Goal: Transaction & Acquisition: Purchase product/service

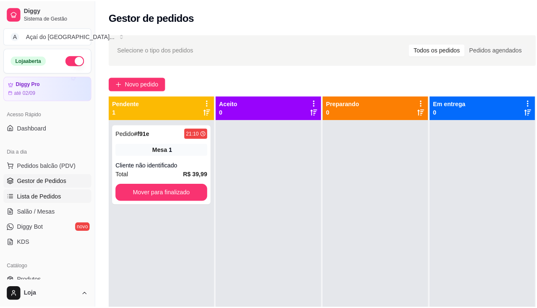
scroll to position [84, 0]
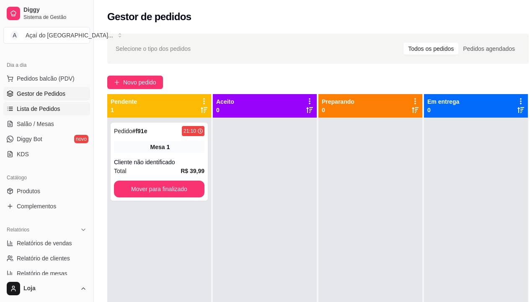
click at [37, 114] on link "Lista de Pedidos" at bounding box center [46, 108] width 87 height 13
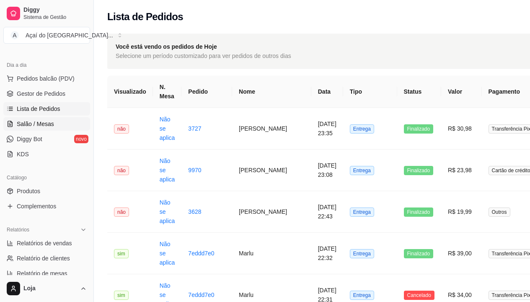
click at [42, 127] on span "Salão / Mesas" at bounding box center [35, 124] width 37 height 8
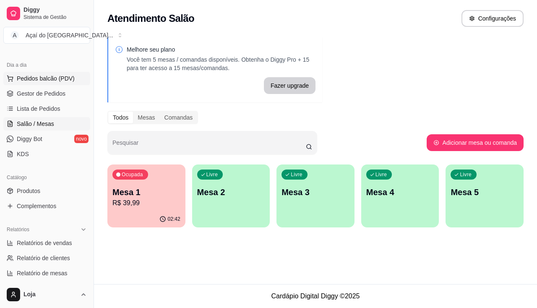
click at [35, 75] on span "Pedidos balcão (PDV)" at bounding box center [46, 78] width 58 height 8
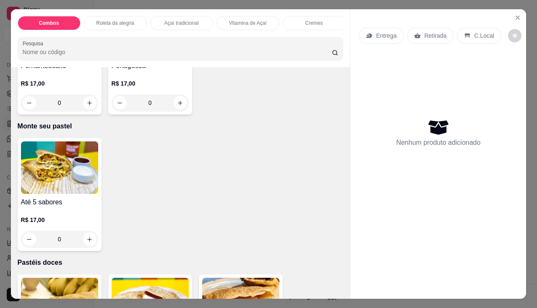
scroll to position [1468, 0]
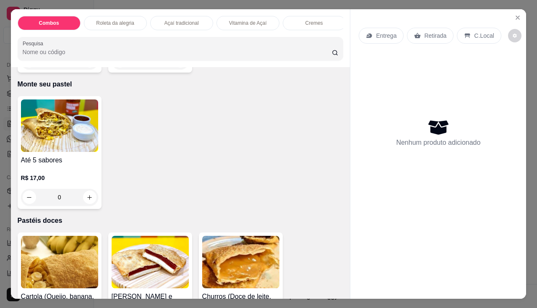
click at [52, 179] on p "R$ 17,00" at bounding box center [59, 178] width 77 height 8
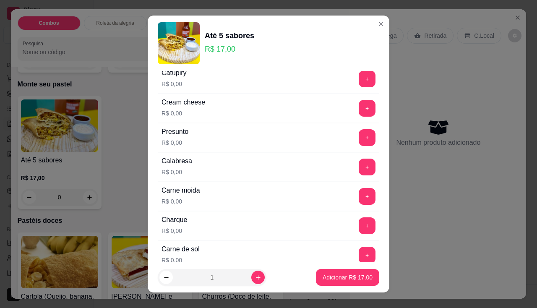
scroll to position [168, 0]
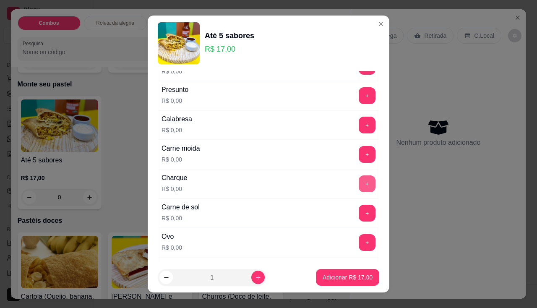
click at [359, 187] on button "+" at bounding box center [367, 183] width 17 height 17
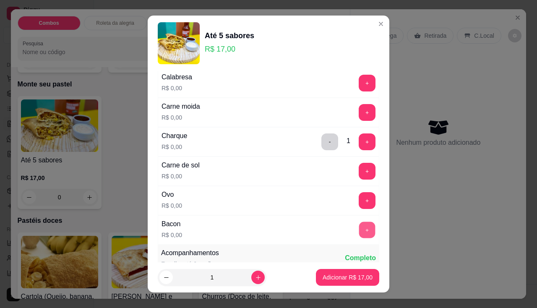
click at [359, 229] on button "+" at bounding box center [367, 229] width 16 height 16
click at [359, 195] on button "+" at bounding box center [367, 200] width 17 height 17
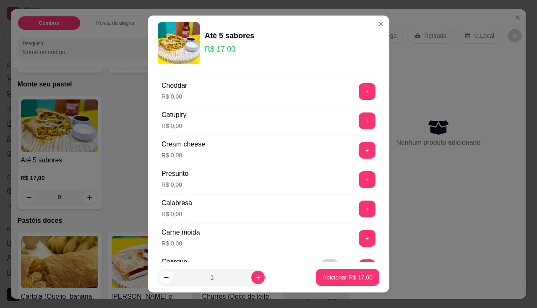
scroll to position [0, 0]
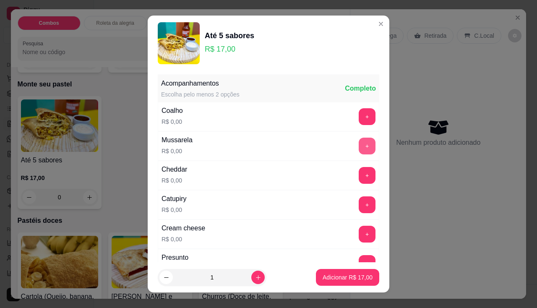
click at [359, 143] on button "+" at bounding box center [367, 146] width 17 height 17
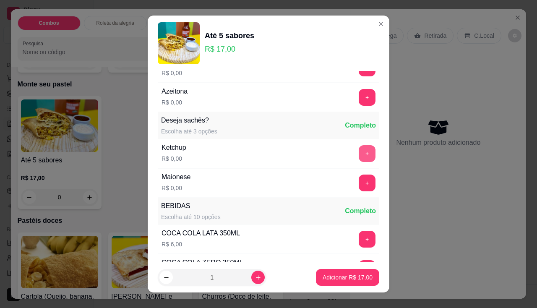
scroll to position [461, 0]
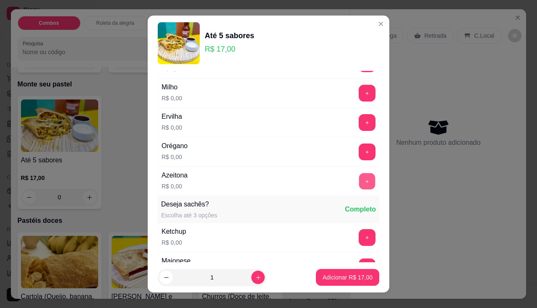
click at [359, 174] on button "+" at bounding box center [367, 181] width 16 height 16
click at [343, 274] on p "Adicionar R$ 17,00" at bounding box center [347, 277] width 50 height 8
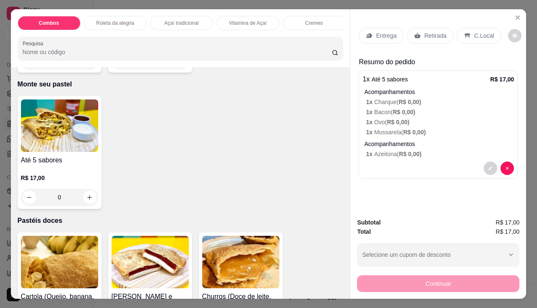
click at [90, 146] on img at bounding box center [59, 125] width 77 height 52
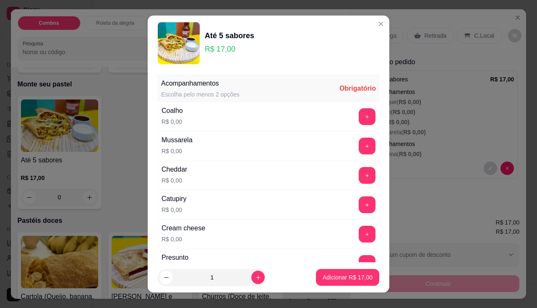
scroll to position [42, 0]
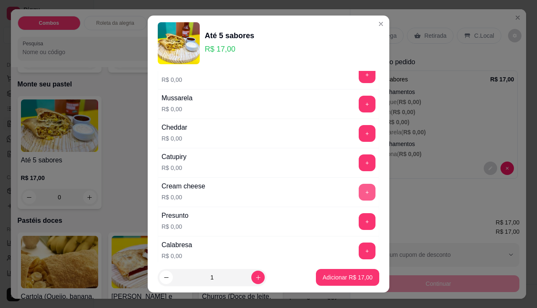
click at [359, 196] on button "+" at bounding box center [367, 192] width 17 height 17
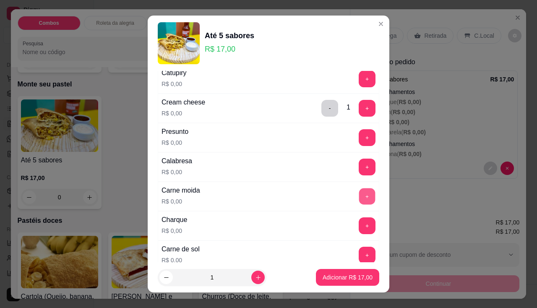
click at [359, 201] on button "+" at bounding box center [367, 196] width 16 height 16
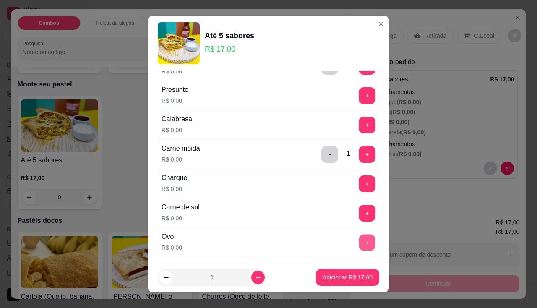
click at [359, 244] on button "+" at bounding box center [367, 242] width 16 height 16
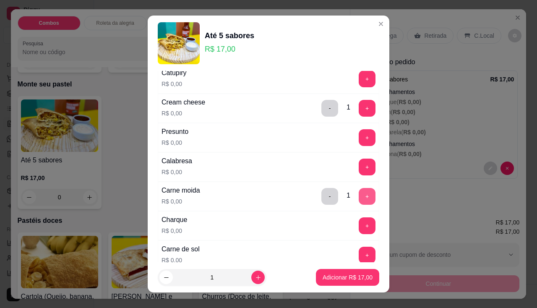
scroll to position [84, 0]
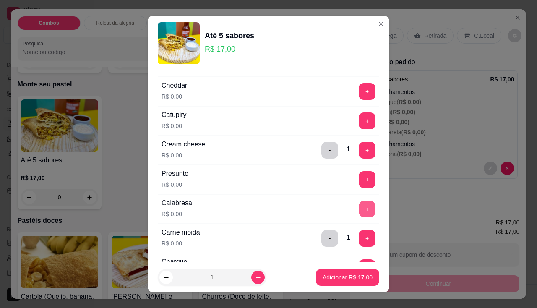
click at [359, 210] on button "+" at bounding box center [367, 208] width 16 height 16
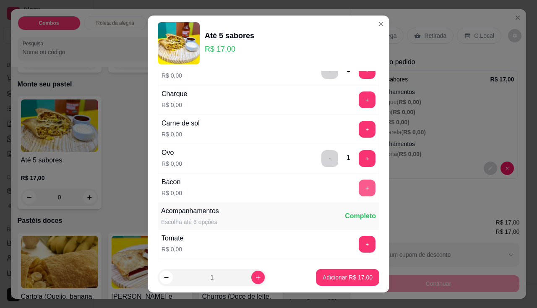
scroll to position [294, 0]
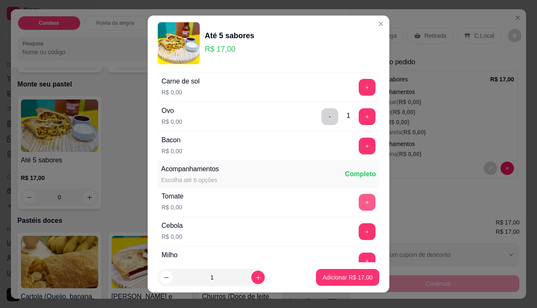
click at [359, 206] on button "+" at bounding box center [367, 202] width 17 height 17
click at [359, 231] on button "+" at bounding box center [367, 231] width 16 height 16
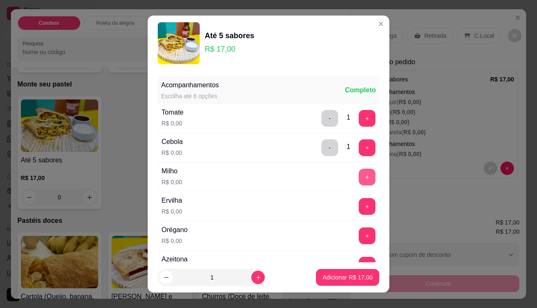
click at [359, 181] on button "+" at bounding box center [367, 177] width 17 height 17
click at [359, 206] on button "+" at bounding box center [367, 206] width 16 height 16
click at [359, 237] on button "+" at bounding box center [367, 235] width 17 height 17
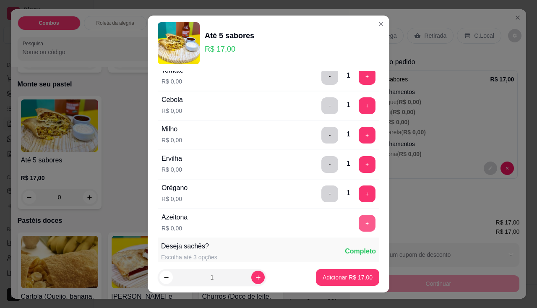
click at [359, 222] on button "+" at bounding box center [367, 223] width 17 height 17
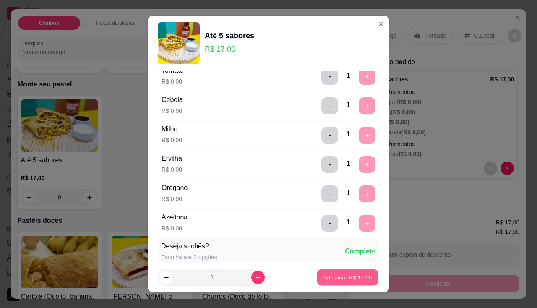
click at [354, 278] on p "Adicionar R$ 17,00" at bounding box center [347, 277] width 49 height 8
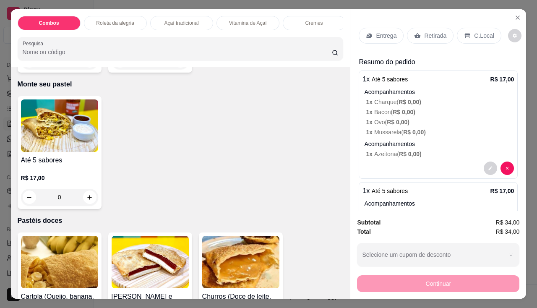
click at [382, 36] on p "Entrega" at bounding box center [386, 35] width 21 height 8
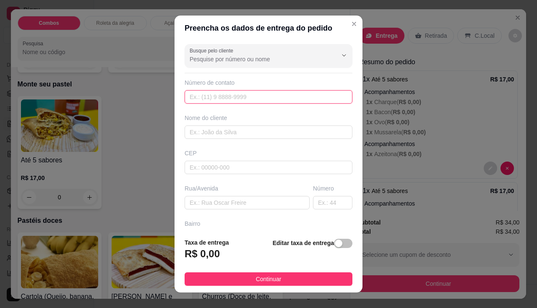
click at [252, 97] on input "text" at bounding box center [269, 96] width 168 height 13
type input "[PHONE_NUMBER]"
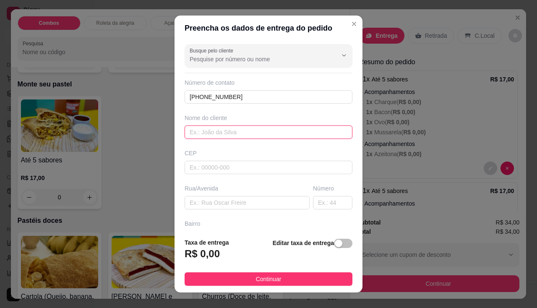
click at [245, 132] on input "text" at bounding box center [269, 131] width 168 height 13
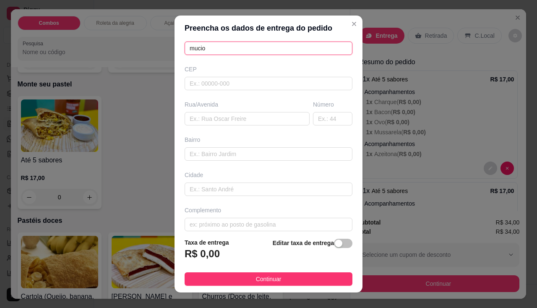
scroll to position [92, 0]
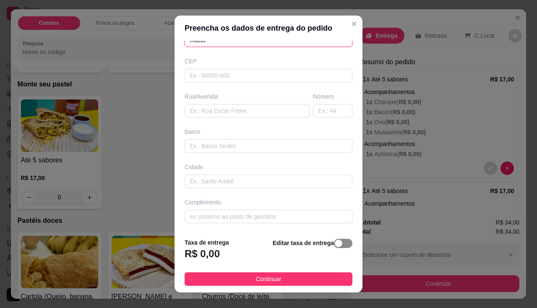
type input "mucio"
click at [335, 242] on span "button" at bounding box center [343, 243] width 18 height 9
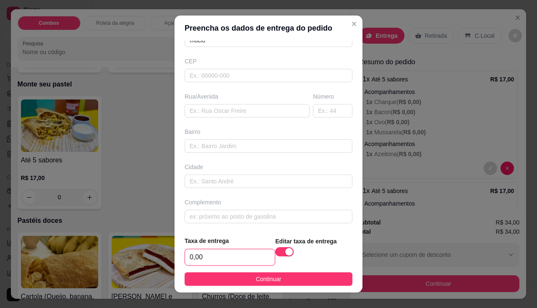
click at [220, 251] on input "0,00" at bounding box center [230, 257] width 90 height 16
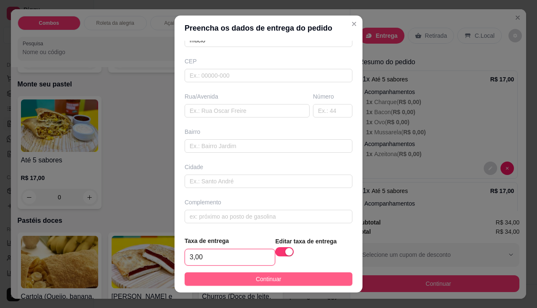
type input "3,00"
click at [227, 276] on button "Continuar" at bounding box center [269, 278] width 168 height 13
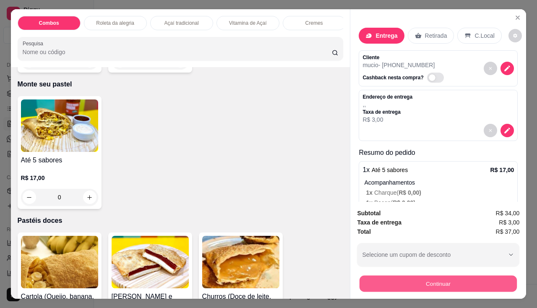
click at [377, 276] on button "Continuar" at bounding box center [437, 284] width 157 height 16
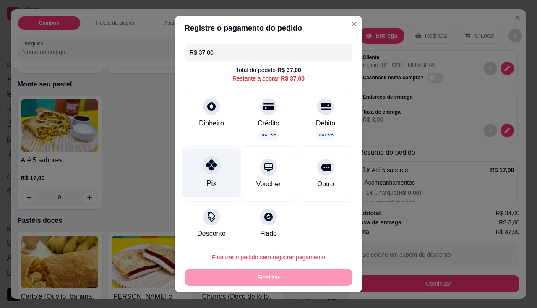
click at [206, 186] on div "Pix" at bounding box center [211, 183] width 10 height 11
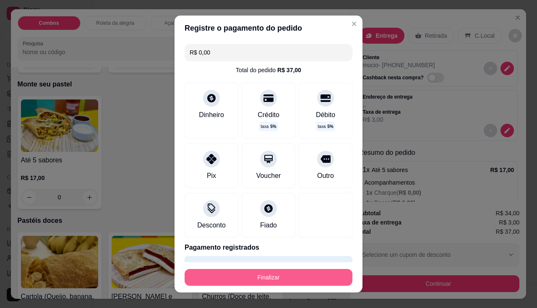
click at [249, 272] on button "Finalizar" at bounding box center [269, 277] width 168 height 17
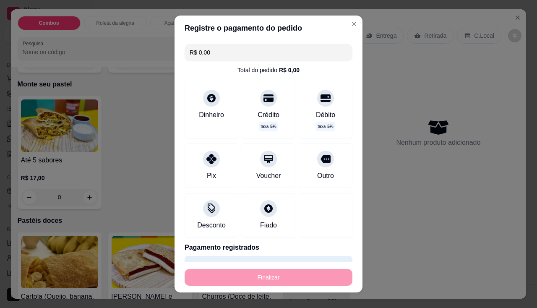
type input "-R$ 37,00"
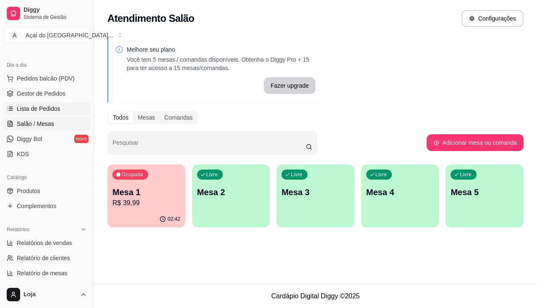
click at [30, 102] on link "Lista de Pedidos" at bounding box center [46, 108] width 87 height 13
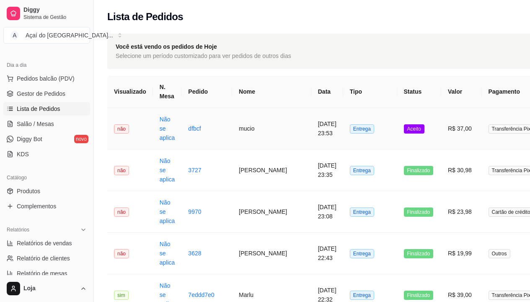
click at [153, 138] on td "Não se aplica" at bounding box center [167, 129] width 29 height 42
drag, startPoint x: 32, startPoint y: 101, endPoint x: 232, endPoint y: 128, distance: 201.9
click at [232, 128] on td "mucio" at bounding box center [271, 129] width 79 height 42
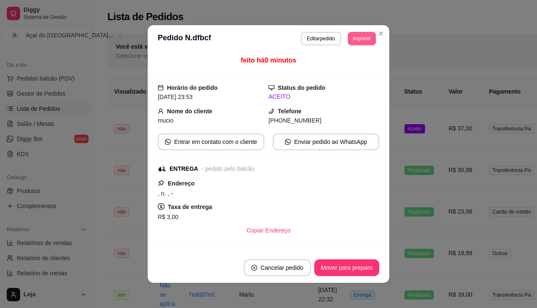
click at [352, 38] on button "Imprimir" at bounding box center [362, 38] width 28 height 13
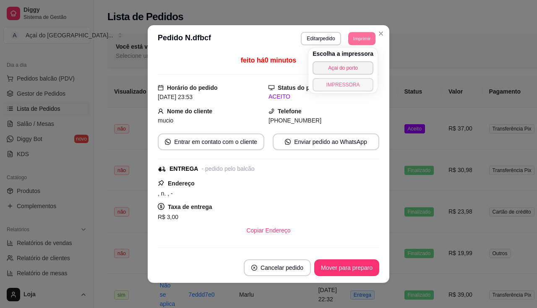
click at [346, 85] on button "IMPRESSORA" at bounding box center [342, 84] width 61 height 13
click at [374, 264] on button "Mover para preparo" at bounding box center [346, 267] width 65 height 17
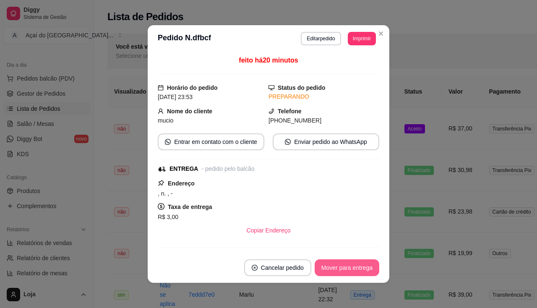
click at [365, 272] on button "Mover para entrega" at bounding box center [347, 267] width 65 height 17
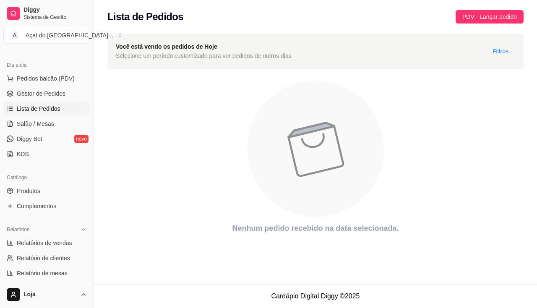
click at [365, 272] on div "Lista de Pedidos PDV - Lançar pedido Você está vendo os pedidos de Hoje Selecio…" at bounding box center [315, 142] width 443 height 284
click at [40, 100] on ul "Pedidos balcão (PDV) Gestor de Pedidos Lista de Pedidos Salão / Mesas Diggy Bot…" at bounding box center [46, 116] width 87 height 89
click at [40, 96] on span "Gestor de Pedidos" at bounding box center [41, 93] width 49 height 8
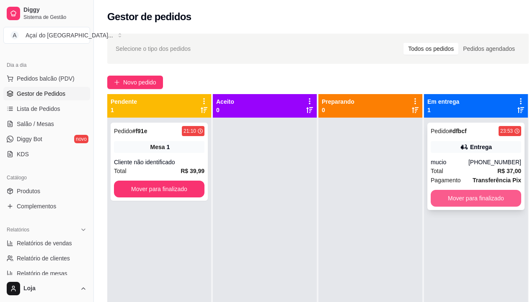
click at [497, 197] on button "Mover para finalizado" at bounding box center [476, 198] width 91 height 17
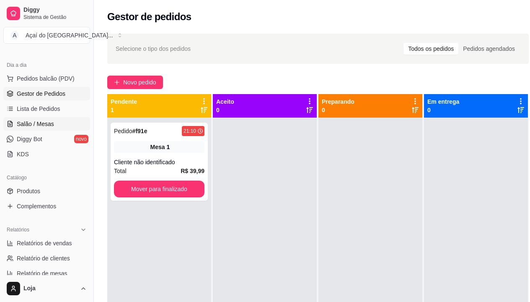
click at [28, 118] on link "Salão / Mesas" at bounding box center [46, 123] width 87 height 13
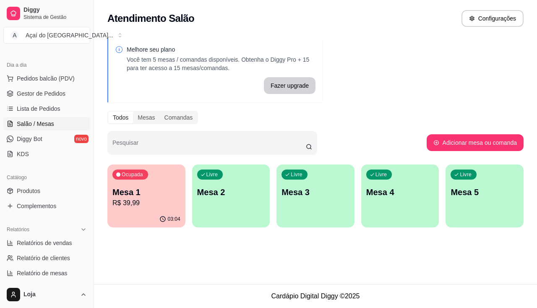
click at [106, 203] on div "Melhore seu plano Você tem 5 mesas / comandas disponíveis. Obtenha o Diggy Pro …" at bounding box center [315, 134] width 443 height 205
click at [135, 205] on p "R$ 39,99" at bounding box center [146, 203] width 68 height 10
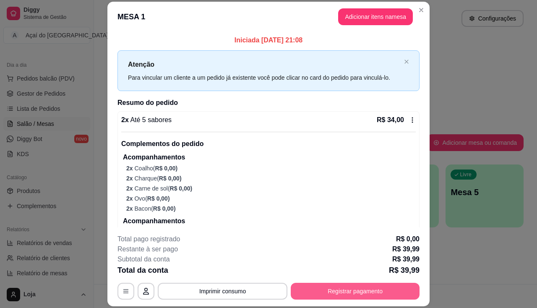
click at [321, 283] on button "Registrar pagamento" at bounding box center [355, 291] width 129 height 17
click at [336, 297] on button "Registrar pagamento" at bounding box center [355, 291] width 129 height 17
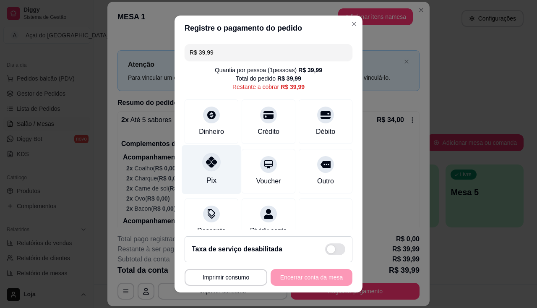
click at [210, 177] on div "Pix" at bounding box center [211, 180] width 10 height 11
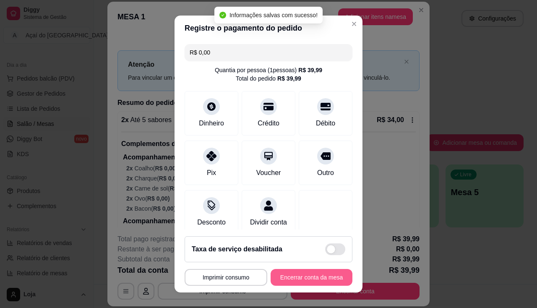
type input "R$ 0,00"
click at [313, 276] on button "Encerrar conta da mesa" at bounding box center [311, 277] width 82 height 17
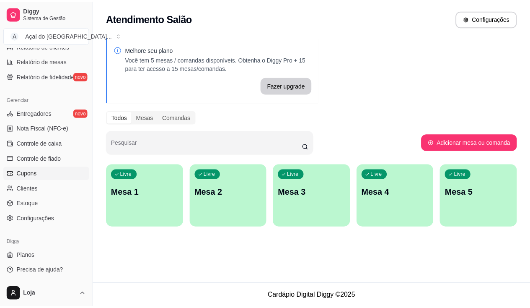
scroll to position [170, 0]
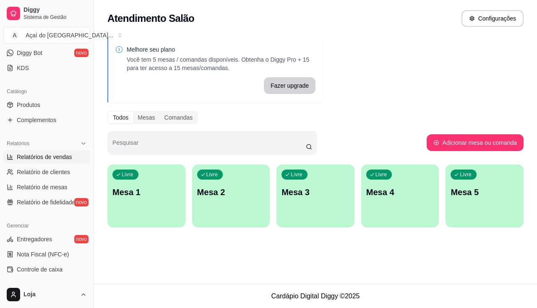
click at [51, 160] on span "Relatórios de vendas" at bounding box center [44, 157] width 55 height 8
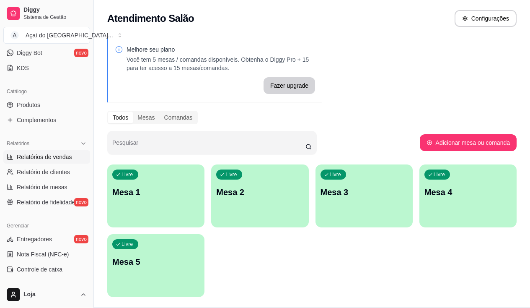
select select "ALL"
select select "0"
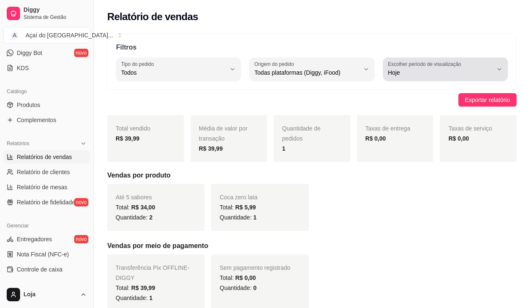
click at [454, 67] on label "Escolher período de visualização" at bounding box center [426, 63] width 76 height 7
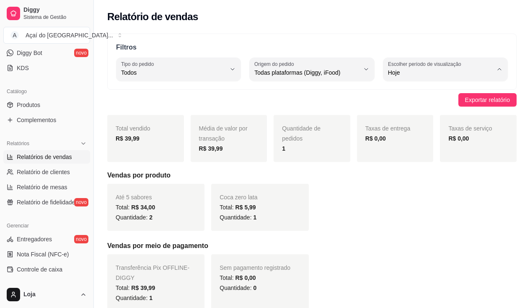
click at [447, 112] on li "Ontem" at bounding box center [446, 106] width 114 height 13
type input "1"
select select "1"
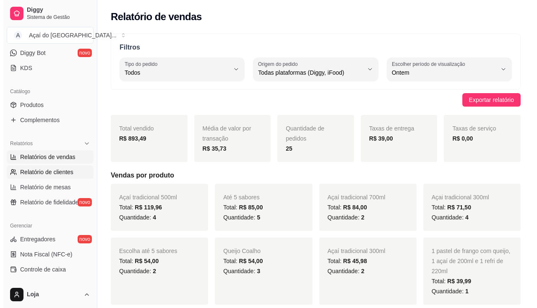
scroll to position [44, 0]
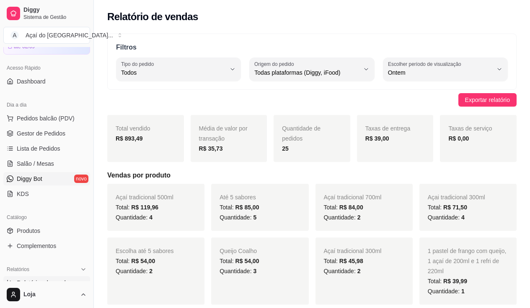
click at [72, 172] on link "Diggy Bot novo" at bounding box center [46, 178] width 87 height 13
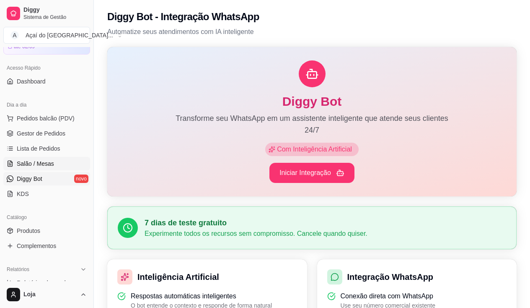
click at [72, 167] on link "Salão / Mesas" at bounding box center [46, 163] width 87 height 13
